Goal: Task Accomplishment & Management: Manage account settings

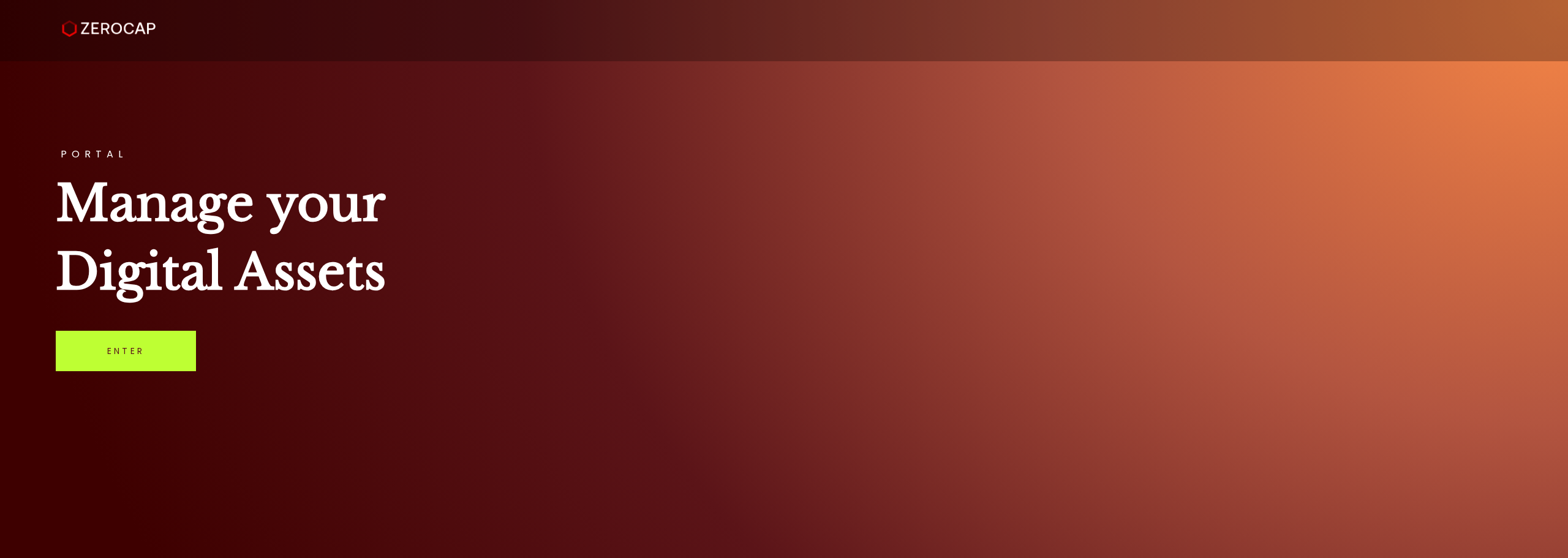
click at [138, 350] on link "Enter" at bounding box center [126, 351] width 141 height 41
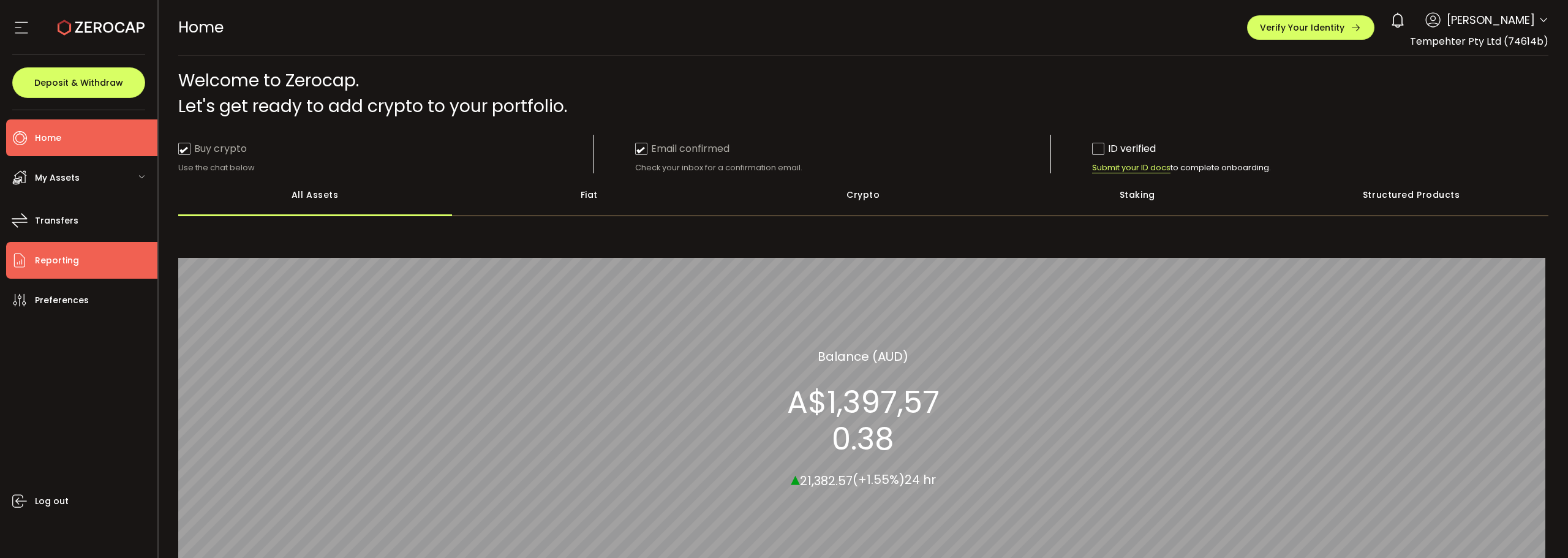
click at [64, 255] on span "Reporting" at bounding box center [57, 260] width 44 height 18
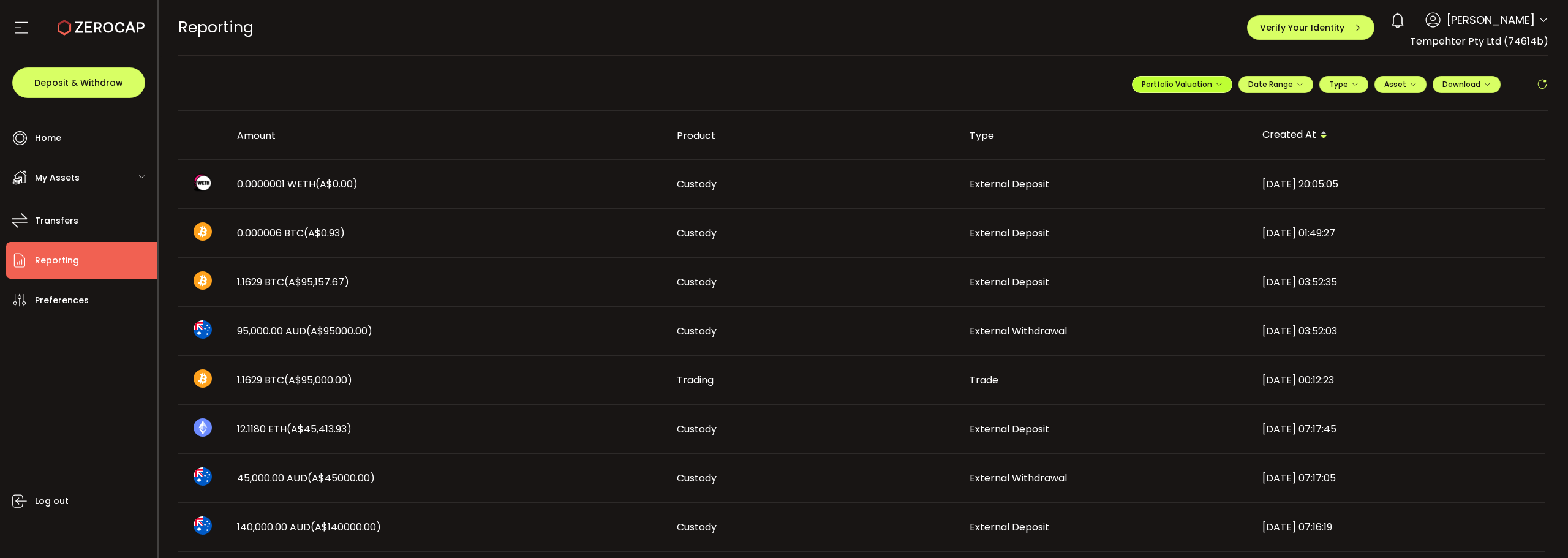
click at [1179, 83] on span "Portfolio Valuation" at bounding box center [1181, 84] width 81 height 11
click at [1164, 114] on icon at bounding box center [1168, 114] width 8 height 8
click at [1140, 115] on input "**********" at bounding box center [1133, 115] width 49 height 15
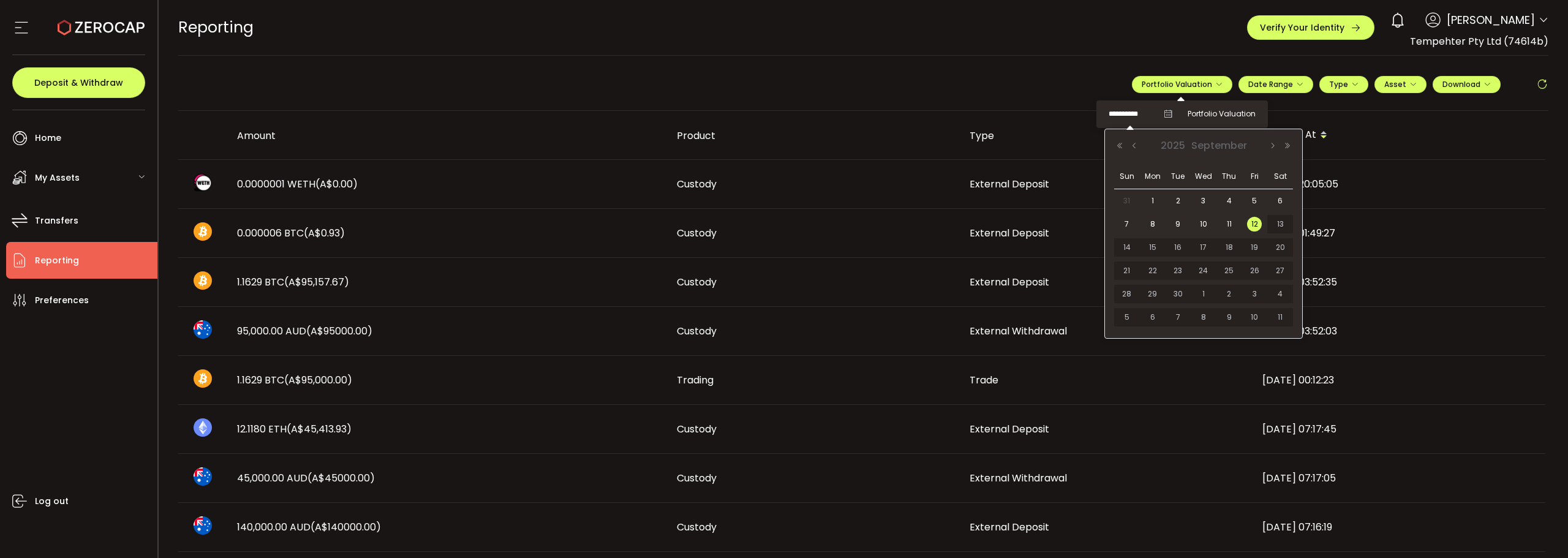
click at [1129, 197] on span "31" at bounding box center [1127, 200] width 15 height 15
type input "**********"
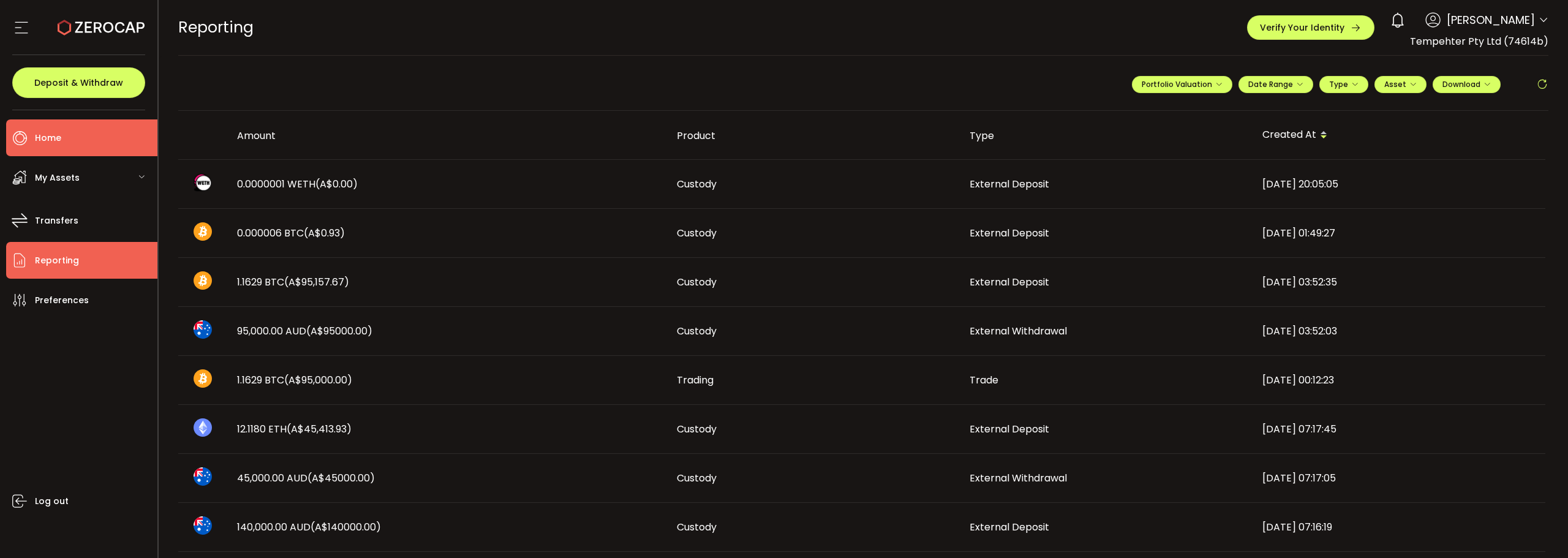
click at [48, 136] on span "Home" at bounding box center [48, 138] width 26 height 18
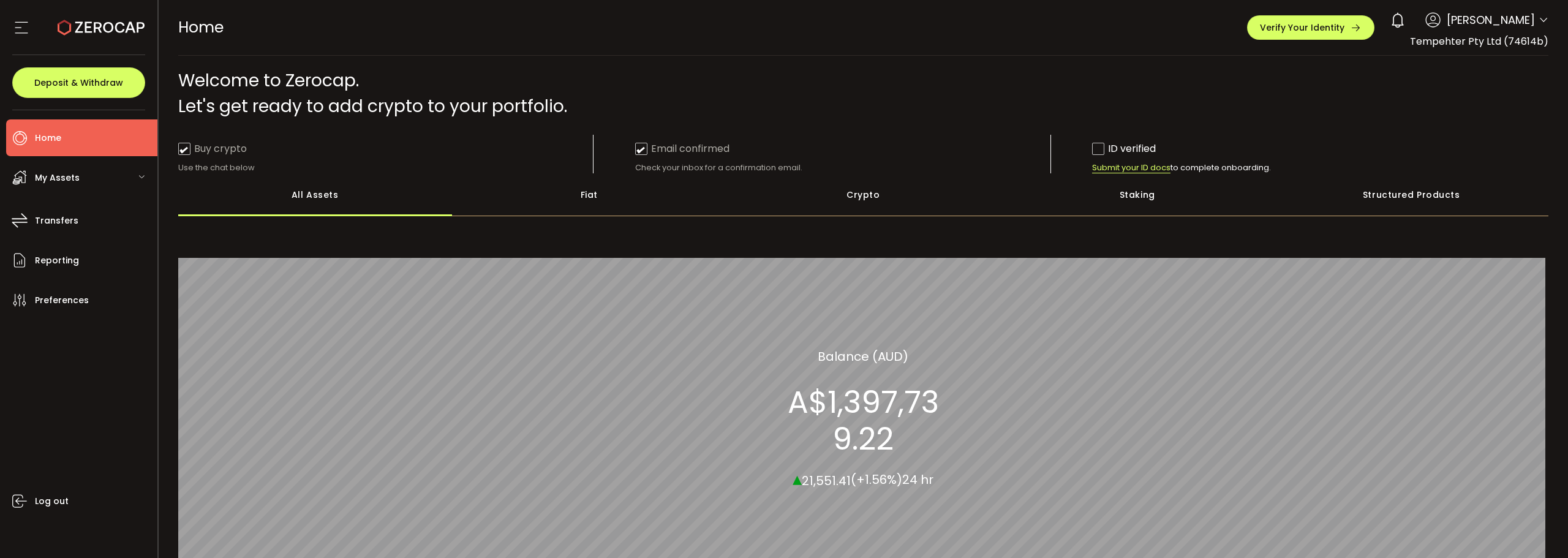
click at [1534, 18] on div "0 [PERSON_NAME] Account Tempehter Pty Ltd (74614b) DS Capital Pty Ltd (79274a) …" at bounding box center [1466, 20] width 164 height 27
click at [1541, 20] on icon at bounding box center [1543, 20] width 10 height 10
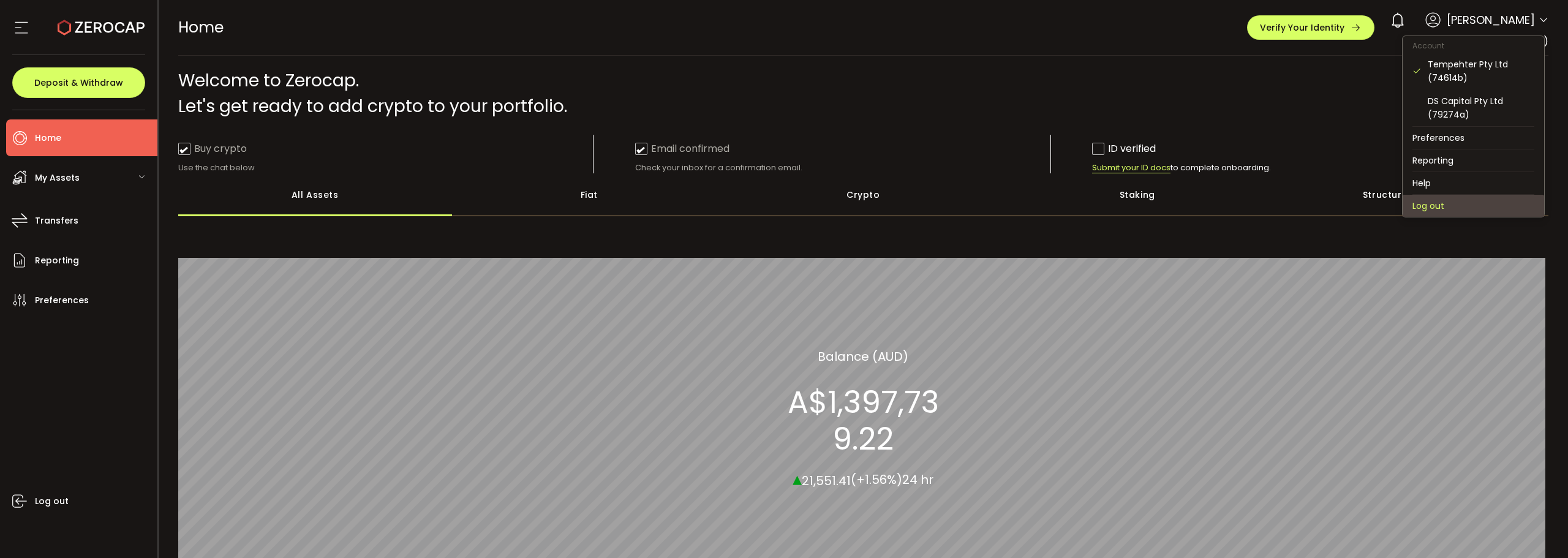
click at [1443, 212] on li "Log out" at bounding box center [1472, 205] width 141 height 22
